Goal: Entertainment & Leisure: Consume media (video, audio)

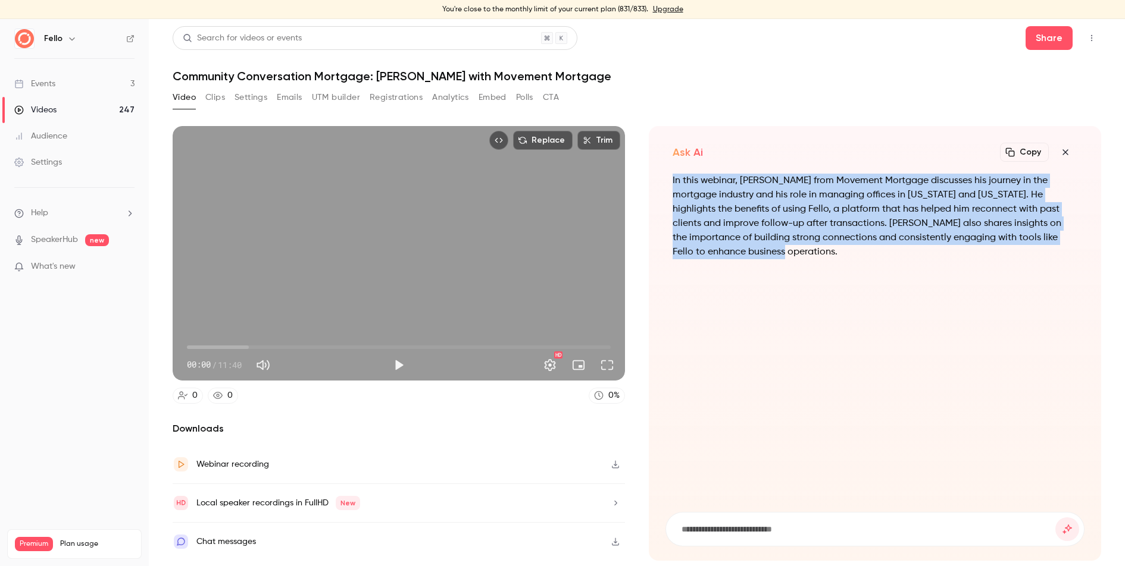
click at [60, 87] on link "Events 3" at bounding box center [74, 84] width 149 height 26
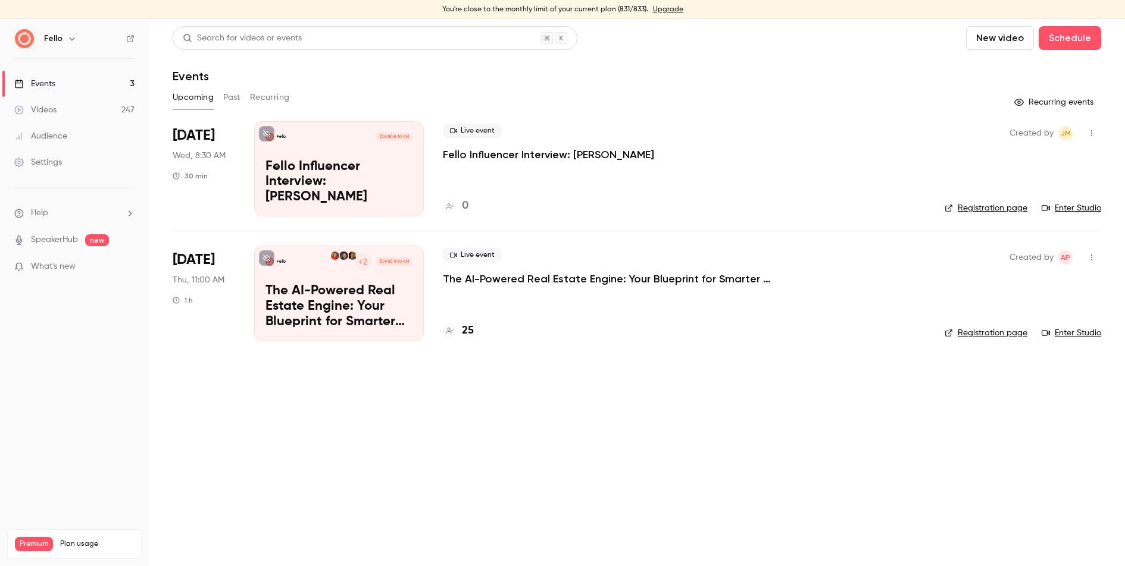
click at [53, 106] on div "Videos" at bounding box center [35, 110] width 42 height 12
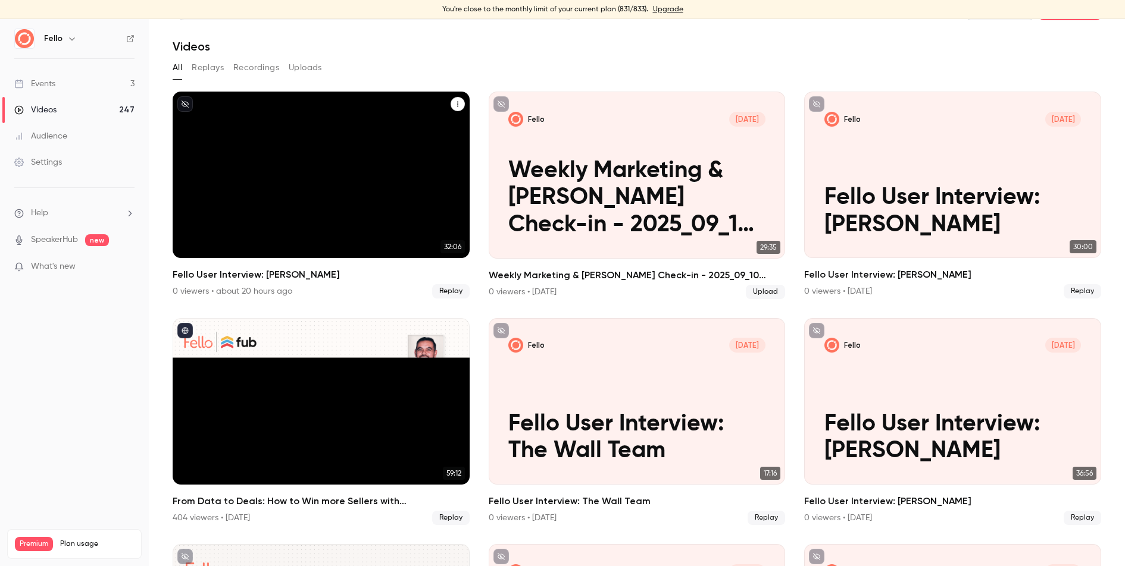
scroll to position [39, 0]
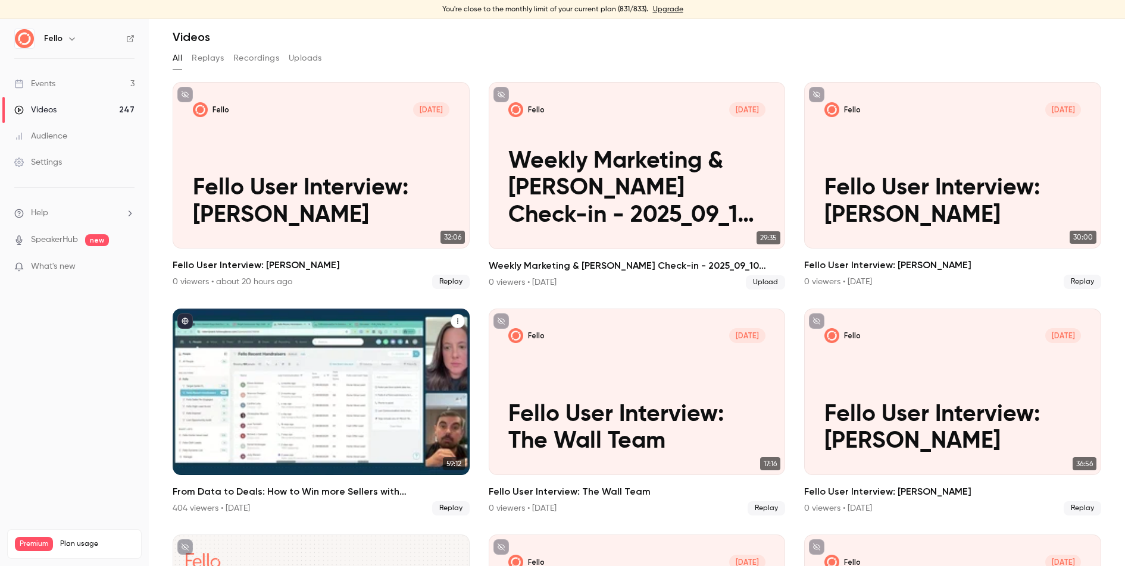
click at [345, 490] on h2 "From Data to Deals: How to Win more Sellers with [PERSON_NAME] + Follow Up Boss" at bounding box center [321, 492] width 297 height 14
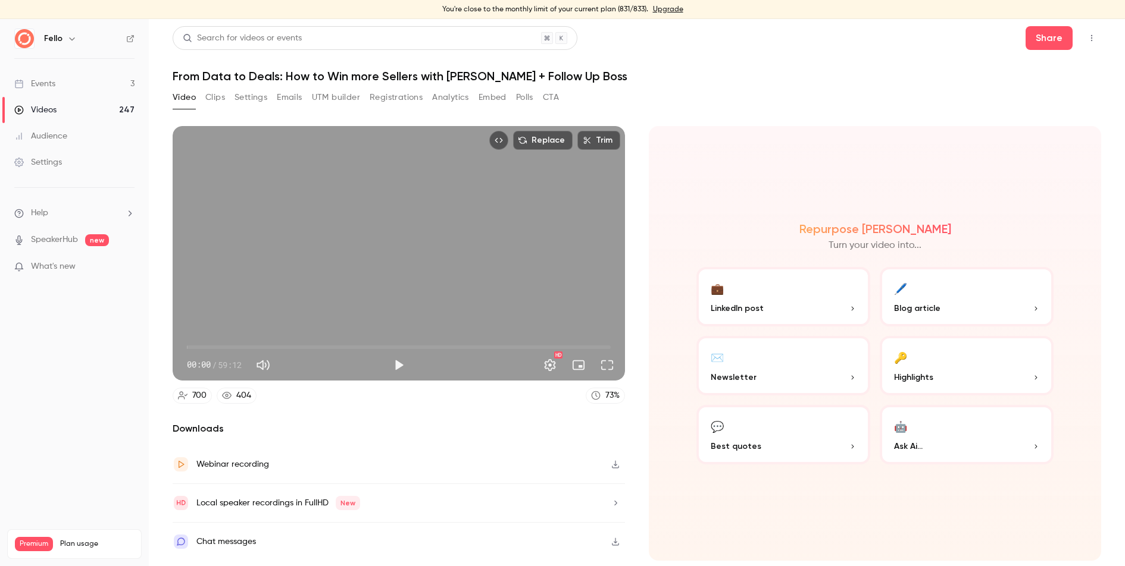
click at [453, 92] on button "Analytics" at bounding box center [450, 97] width 37 height 19
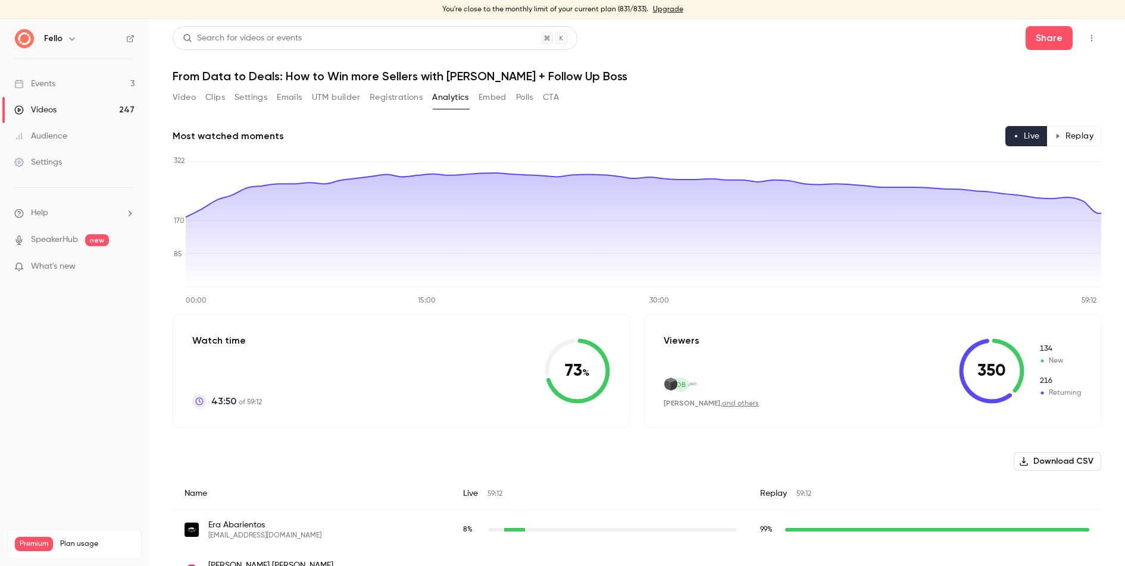
click at [176, 101] on button "Video" at bounding box center [184, 97] width 23 height 19
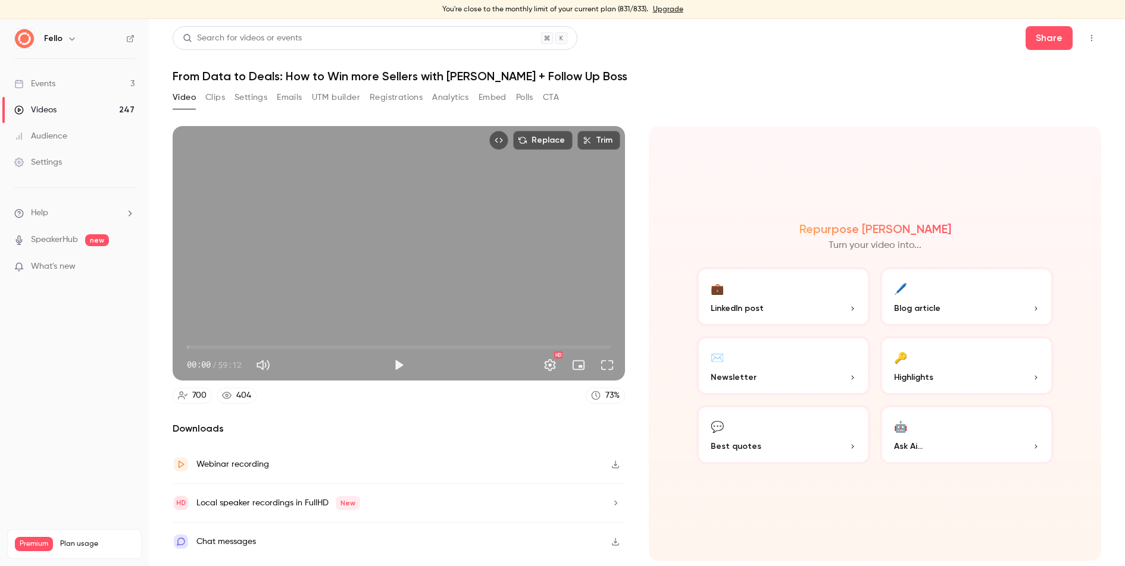
click at [553, 96] on button "CTA" at bounding box center [551, 97] width 16 height 19
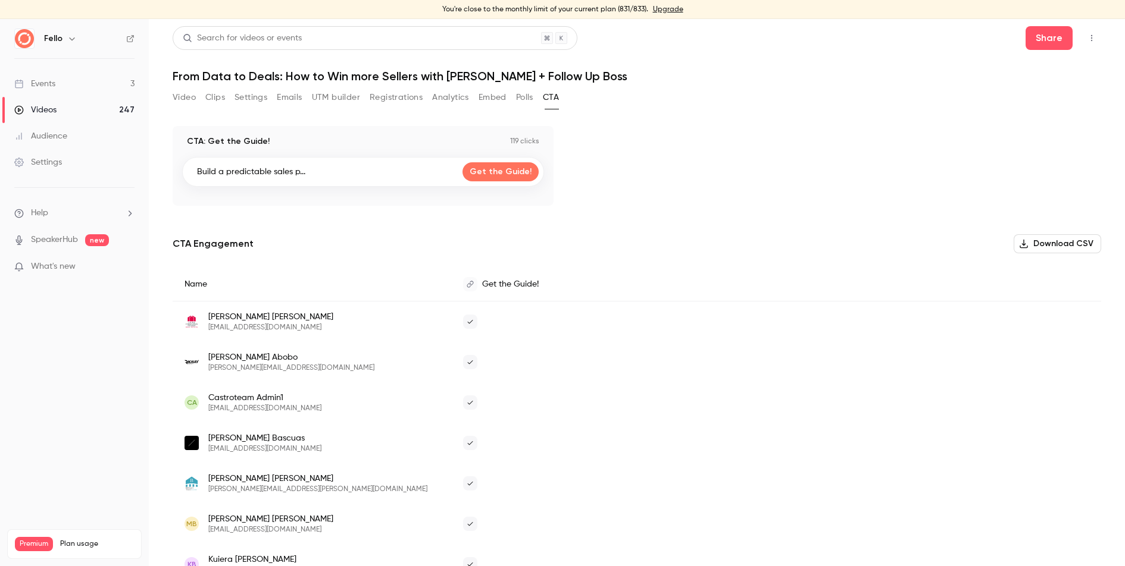
click at [524, 95] on button "Polls" at bounding box center [524, 97] width 17 height 19
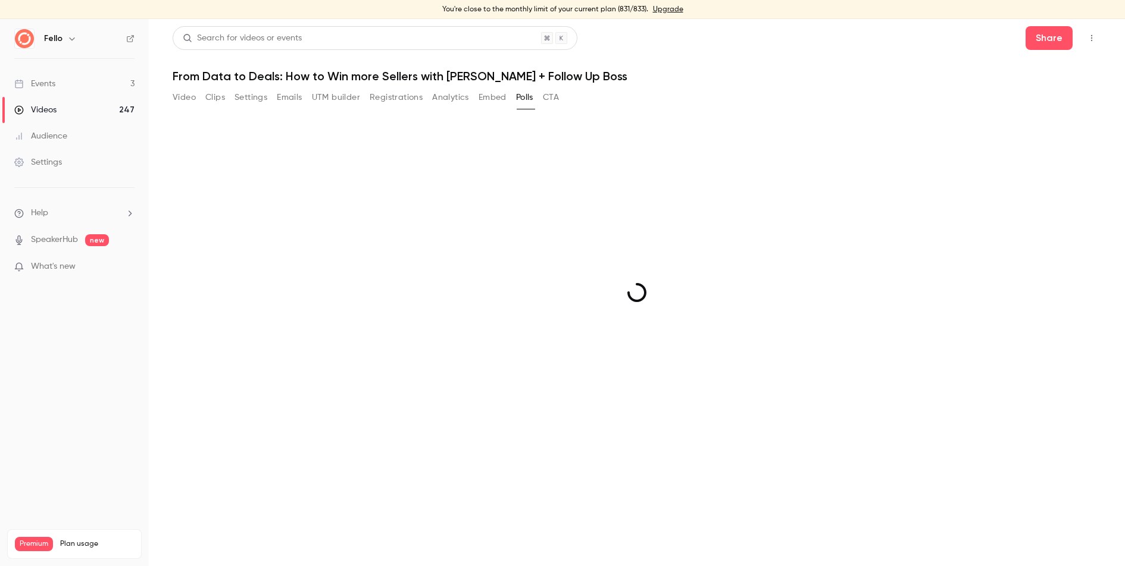
click at [460, 98] on button "Analytics" at bounding box center [450, 97] width 37 height 19
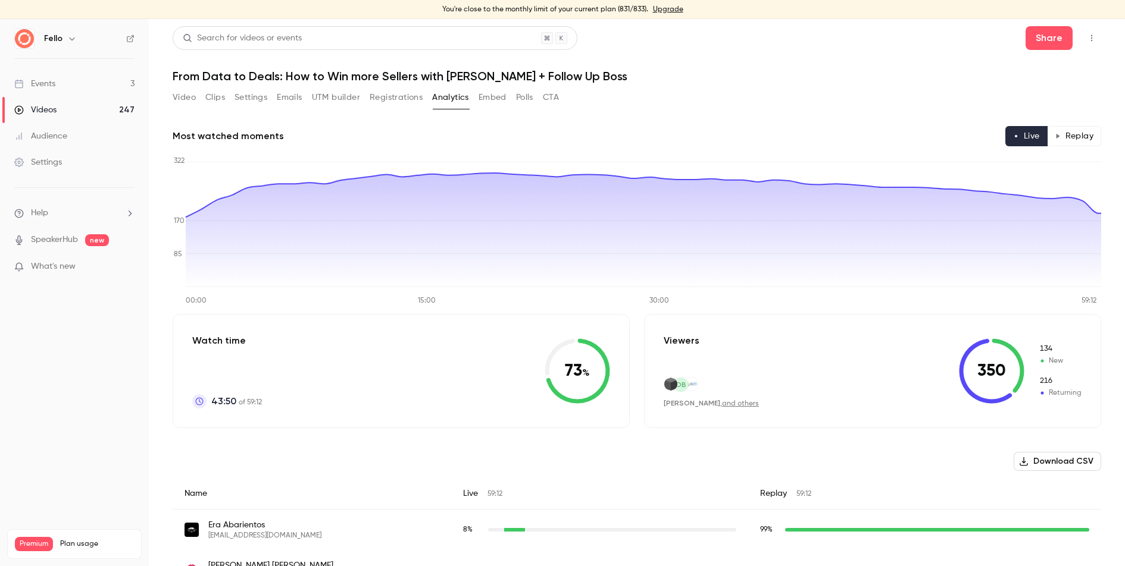
click at [1072, 132] on button "Replay" at bounding box center [1074, 136] width 54 height 20
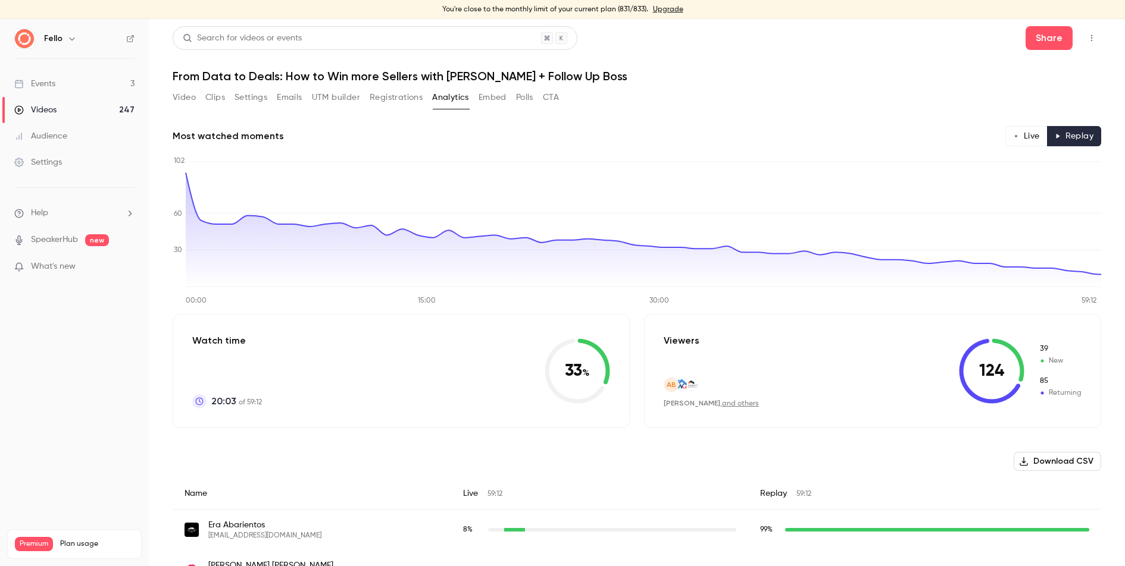
click at [796, 387] on div "Viewers AB [PERSON_NAME] , and others 124 39 New 85 Returning" at bounding box center [872, 371] width 457 height 114
